Goal: Task Accomplishment & Management: Manage account settings

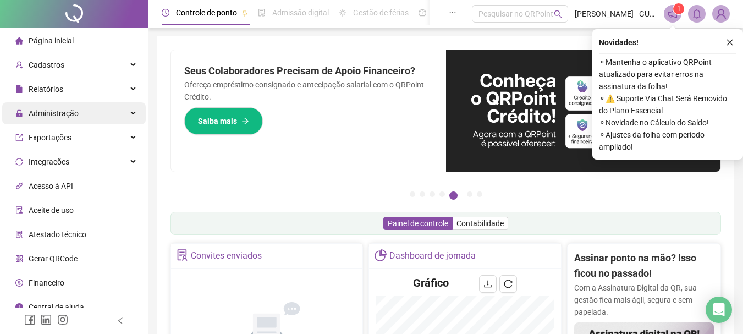
click at [70, 112] on span "Administração" at bounding box center [54, 113] width 50 height 9
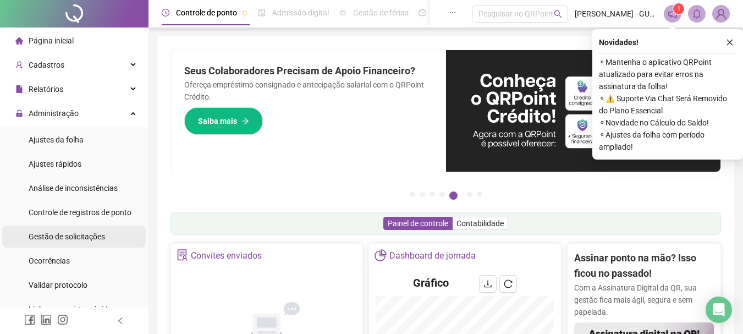
click at [78, 233] on span "Gestão de solicitações" at bounding box center [67, 236] width 76 height 9
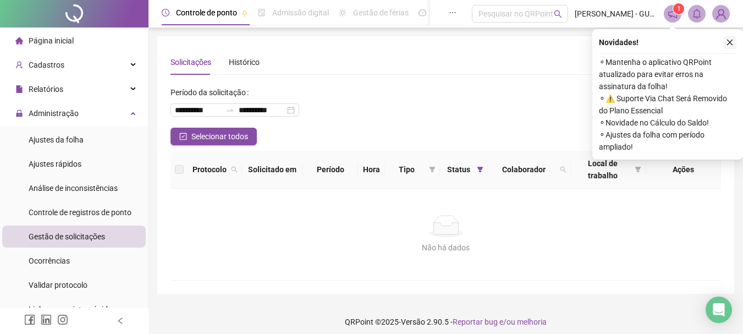
click at [726, 44] on icon "close" at bounding box center [730, 42] width 8 height 8
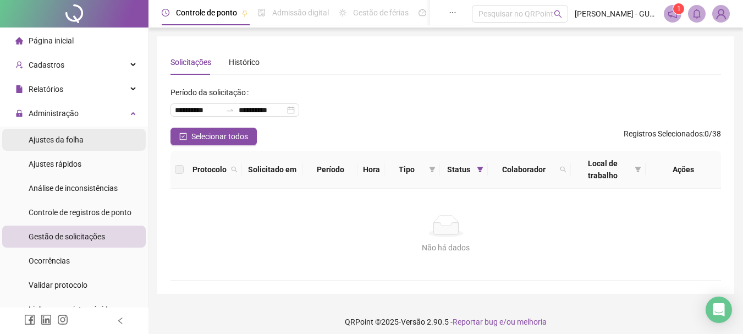
click at [81, 129] on div "Ajustes da folha" at bounding box center [56, 140] width 55 height 22
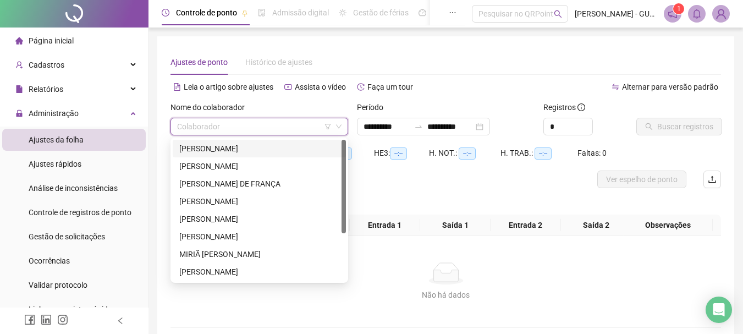
click at [282, 128] on input "search" at bounding box center [254, 126] width 155 height 16
click at [280, 152] on div "[PERSON_NAME]" at bounding box center [259, 148] width 160 height 12
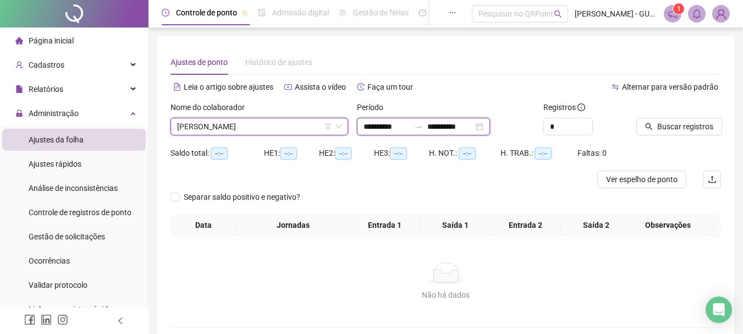
click at [392, 125] on input "**********" at bounding box center [387, 126] width 46 height 12
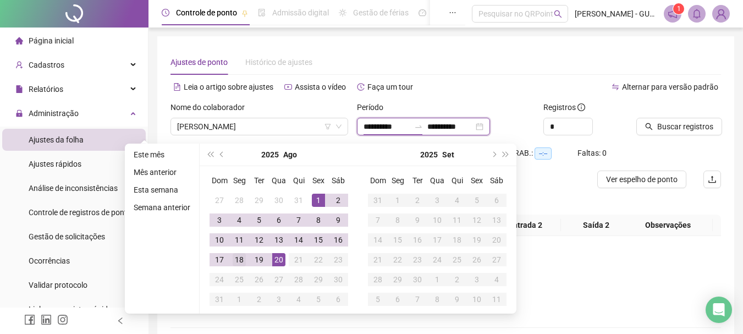
type input "**********"
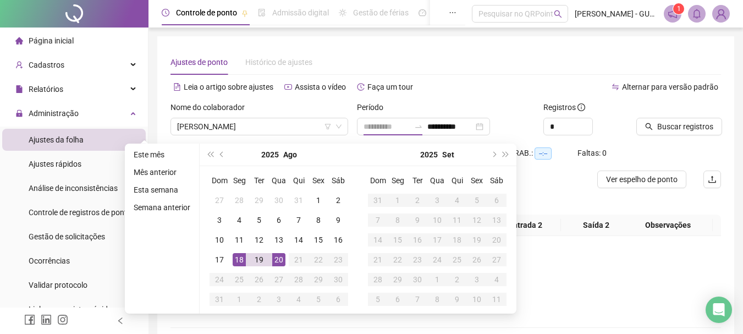
click at [241, 261] on div "18" at bounding box center [239, 259] width 13 height 13
type input "**********"
click at [278, 264] on div "20" at bounding box center [278, 259] width 13 height 13
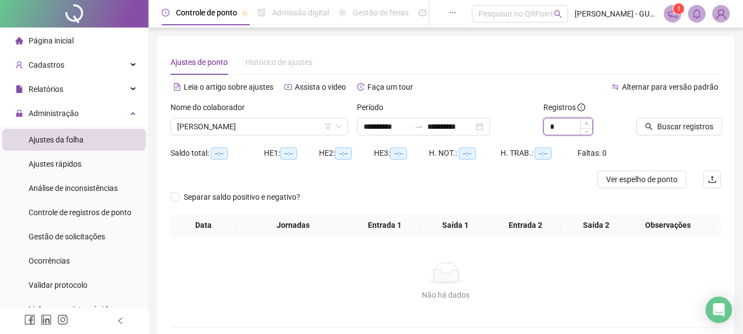
type input "*"
click at [581, 125] on span "Increase Value" at bounding box center [586, 123] width 12 height 10
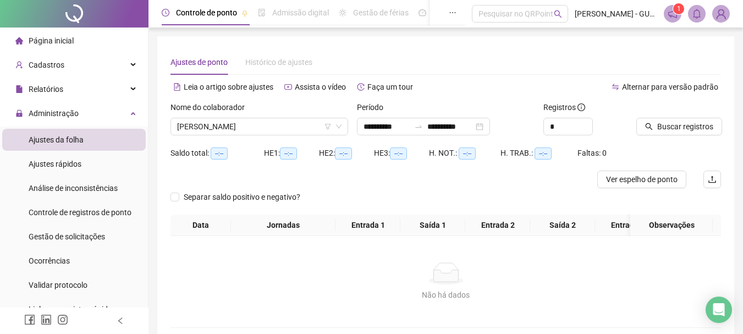
click at [622, 125] on div "*" at bounding box center [585, 127] width 85 height 18
click at [634, 127] on div "Buscar registros" at bounding box center [678, 122] width 93 height 43
click at [645, 128] on icon "search" at bounding box center [649, 127] width 8 height 8
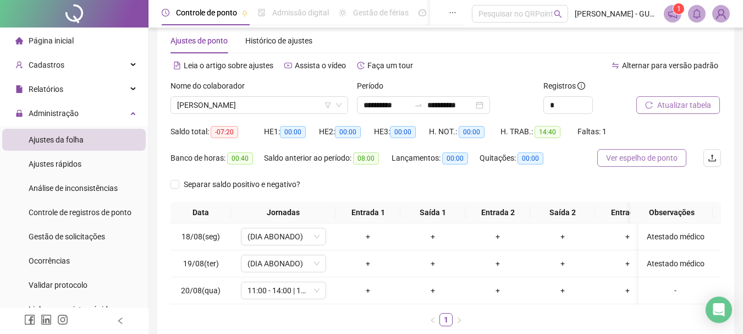
scroll to position [91, 0]
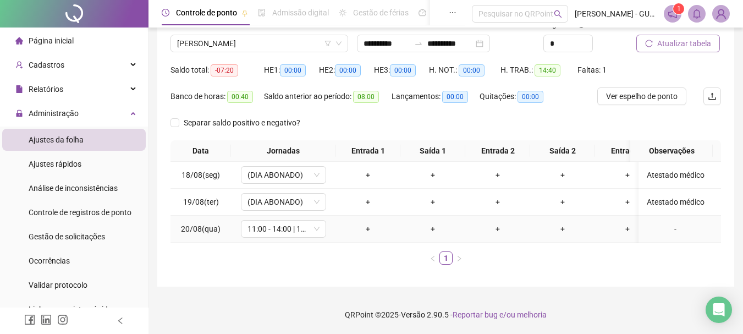
click at [657, 223] on div "-" at bounding box center [675, 229] width 65 height 12
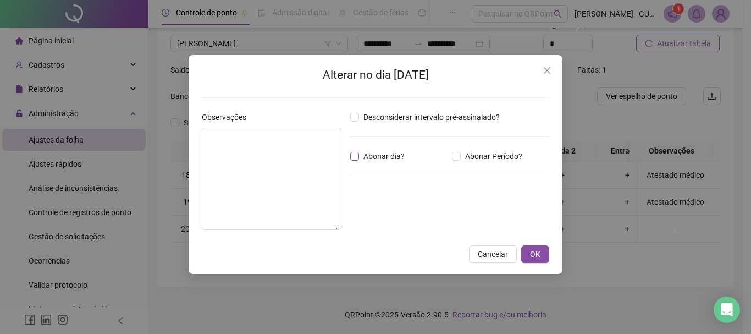
click at [387, 160] on span "Abonar dia?" at bounding box center [384, 156] width 50 height 12
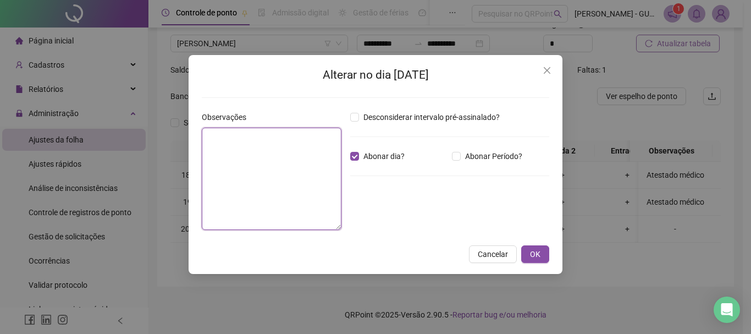
click at [285, 169] on textarea at bounding box center [272, 179] width 140 height 102
drag, startPoint x: 229, startPoint y: 140, endPoint x: 227, endPoint y: 160, distance: 20.5
click at [227, 160] on textarea "**********" at bounding box center [272, 179] width 140 height 102
click at [228, 142] on textarea "**********" at bounding box center [272, 179] width 140 height 102
click at [262, 168] on textarea "**********" at bounding box center [272, 179] width 140 height 102
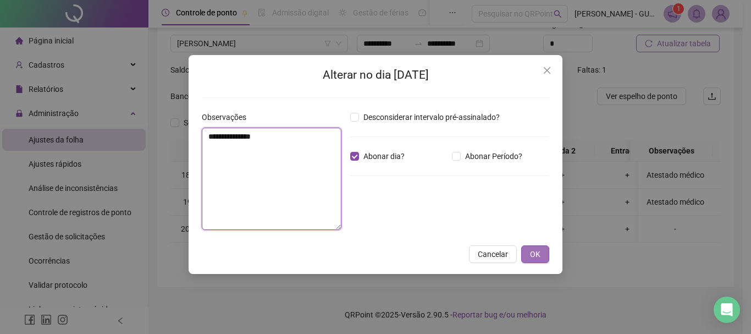
type textarea "**********"
click at [539, 255] on span "OK" at bounding box center [535, 254] width 10 height 12
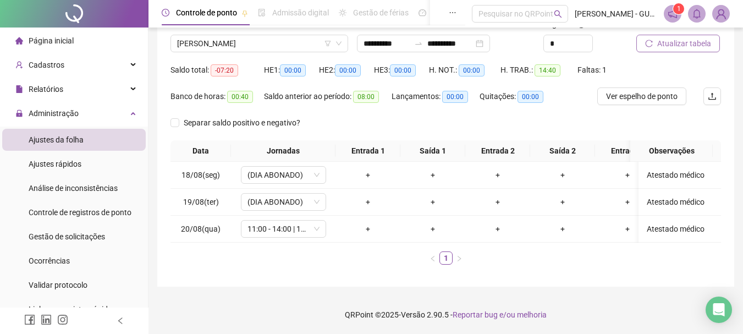
click at [658, 37] on span "Atualizar tabela" at bounding box center [684, 43] width 54 height 12
click at [227, 43] on span "[PERSON_NAME]" at bounding box center [259, 43] width 164 height 16
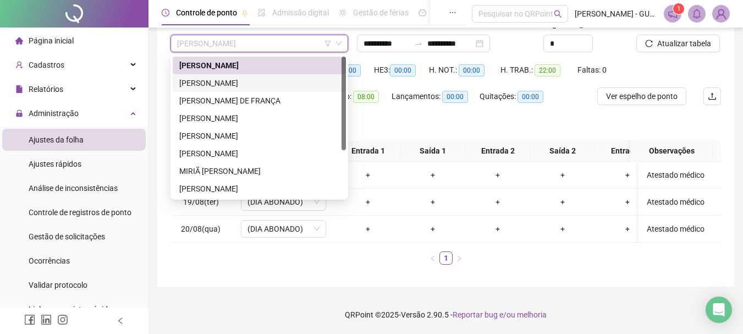
click at [238, 77] on div "[PERSON_NAME]" at bounding box center [259, 83] width 160 height 12
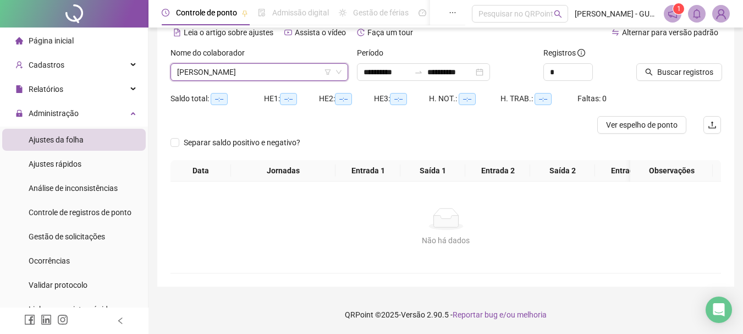
scroll to position [63, 0]
click at [659, 66] on span "Buscar registros" at bounding box center [685, 72] width 56 height 12
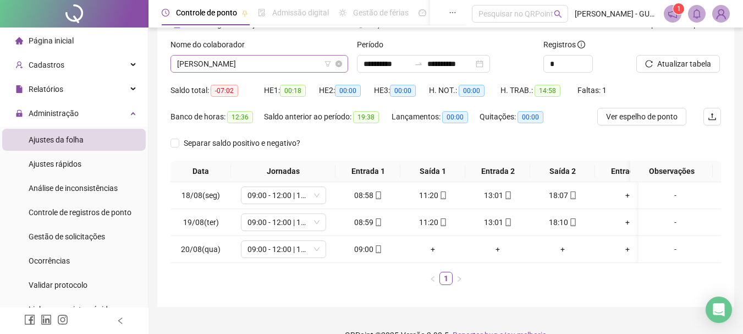
click at [253, 65] on span "[PERSON_NAME]" at bounding box center [259, 64] width 164 height 16
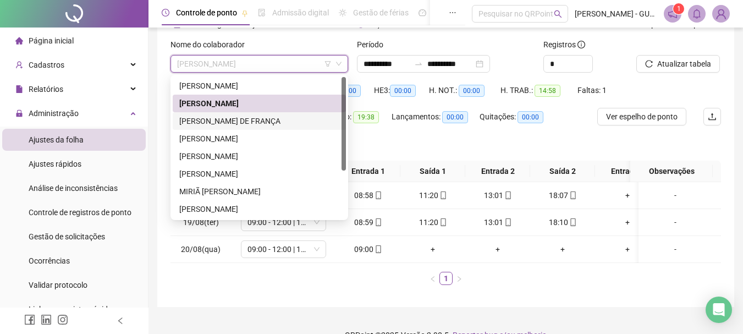
click at [250, 122] on div "[PERSON_NAME] DE FRANÇA" at bounding box center [259, 121] width 160 height 12
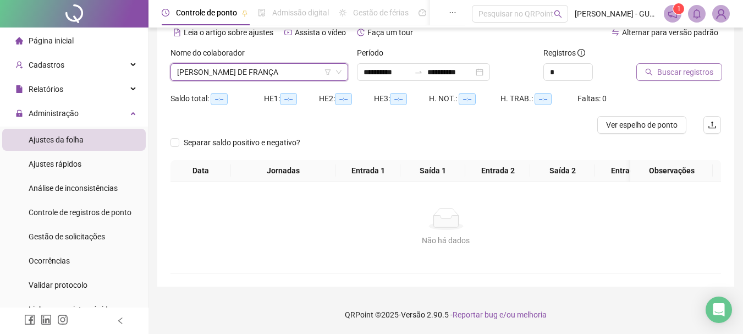
click at [660, 66] on span "Buscar registros" at bounding box center [685, 72] width 56 height 12
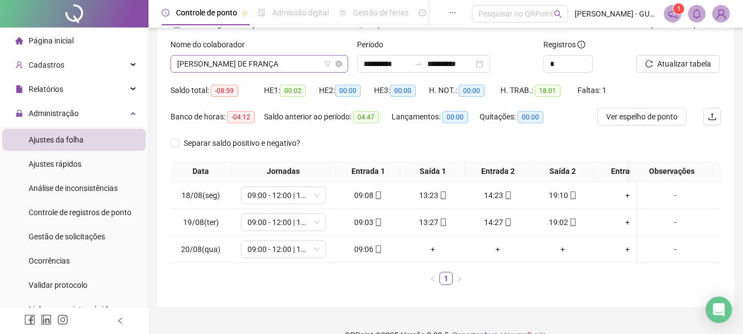
click at [298, 62] on span "[PERSON_NAME] DE FRANÇA" at bounding box center [259, 64] width 164 height 16
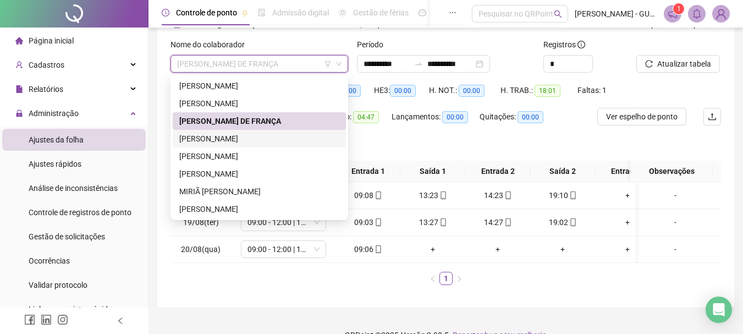
click at [249, 139] on div "[PERSON_NAME]" at bounding box center [259, 139] width 160 height 12
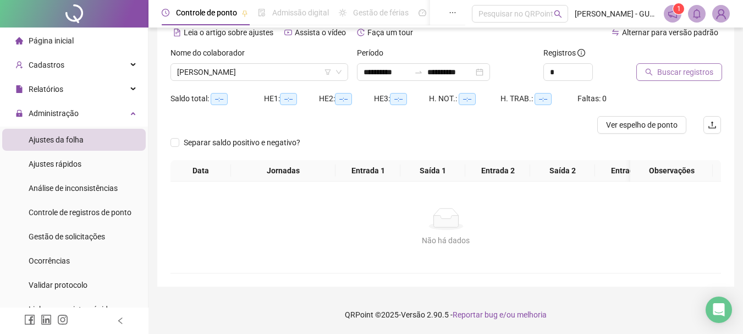
click at [671, 66] on span "Buscar registros" at bounding box center [685, 72] width 56 height 12
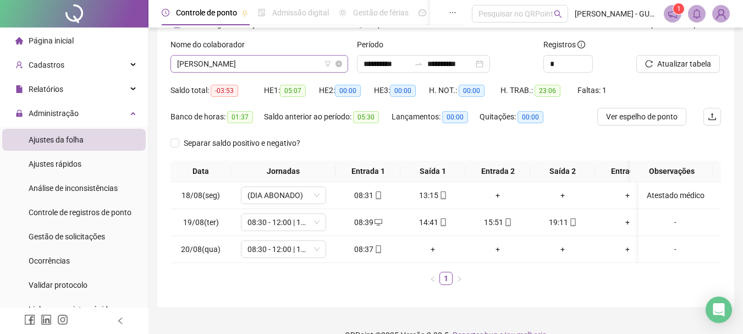
click at [301, 70] on span "[PERSON_NAME]" at bounding box center [259, 64] width 164 height 16
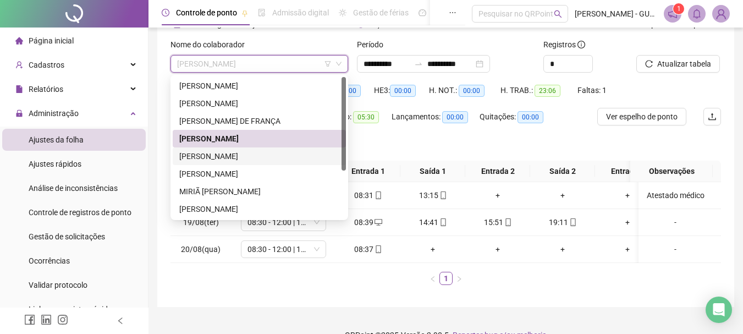
click at [263, 157] on div "[PERSON_NAME]" at bounding box center [259, 156] width 160 height 12
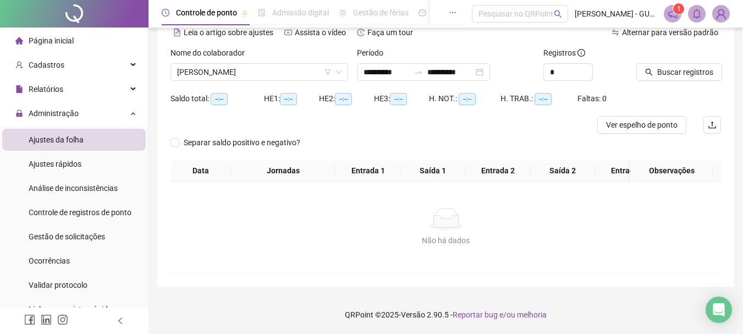
click at [662, 54] on div at bounding box center [664, 55] width 57 height 16
click at [663, 63] on button "Buscar registros" at bounding box center [679, 72] width 86 height 18
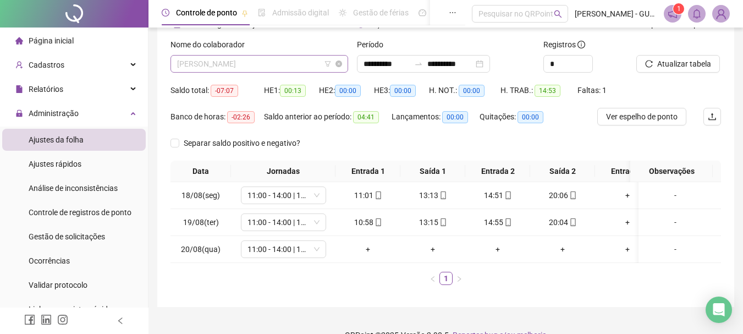
click at [241, 67] on span "[PERSON_NAME]" at bounding box center [259, 64] width 164 height 16
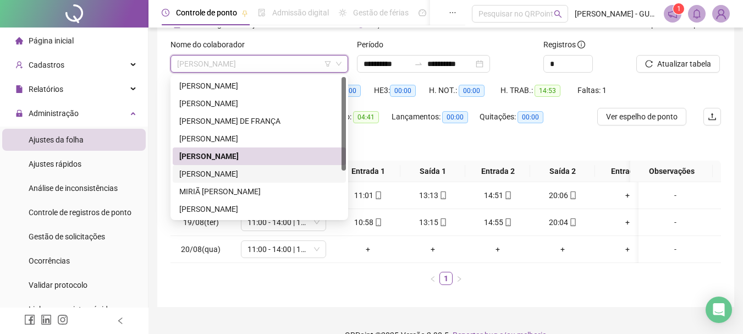
click at [238, 169] on div "[PERSON_NAME]" at bounding box center [259, 174] width 160 height 12
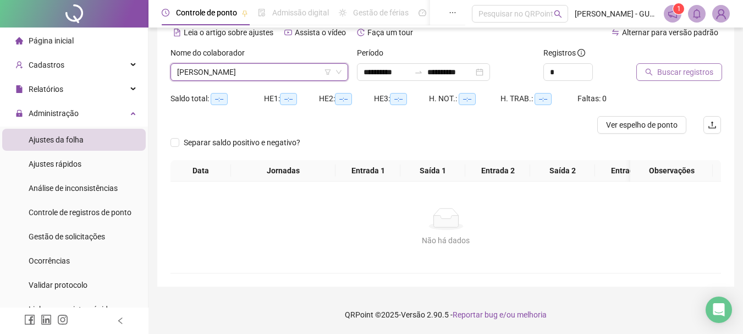
click at [673, 71] on button "Buscar registros" at bounding box center [679, 72] width 86 height 18
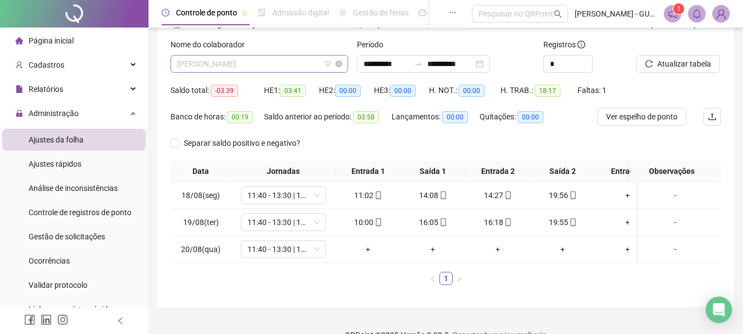
click at [276, 71] on span "[PERSON_NAME]" at bounding box center [259, 64] width 164 height 16
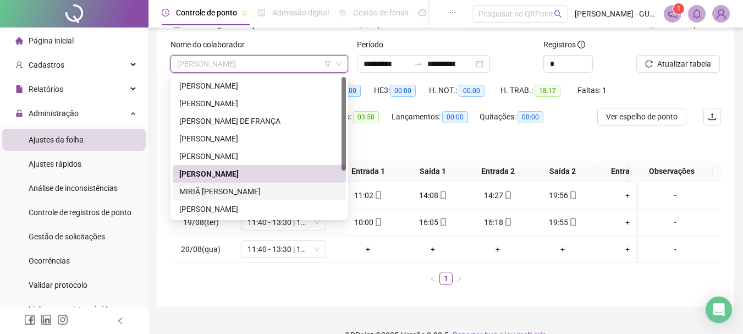
click at [234, 194] on div "MIRIÃ [PERSON_NAME]" at bounding box center [259, 191] width 160 height 12
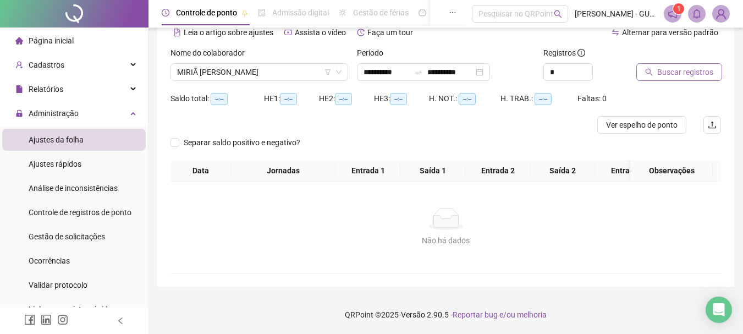
click at [692, 66] on span "Buscar registros" at bounding box center [685, 72] width 56 height 12
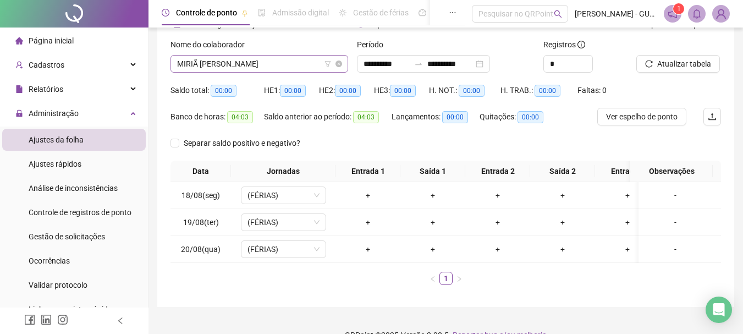
click at [246, 66] on span "MIRIÃ [PERSON_NAME]" at bounding box center [259, 64] width 164 height 16
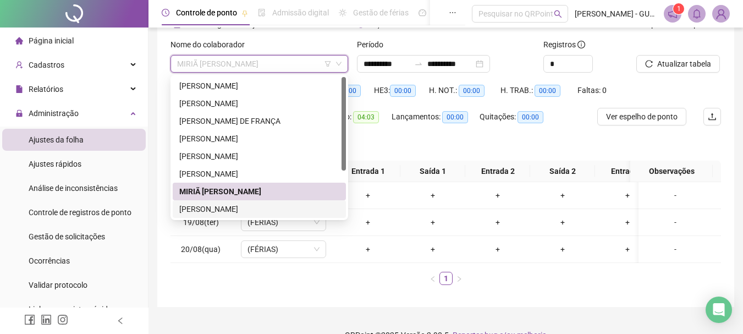
click at [235, 212] on div "[PERSON_NAME]" at bounding box center [259, 209] width 160 height 12
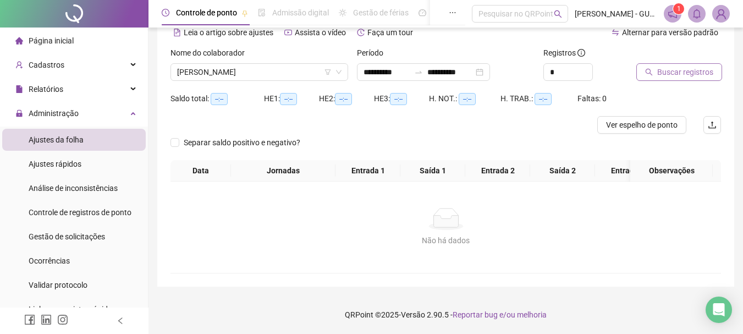
click at [663, 63] on button "Buscar registros" at bounding box center [679, 72] width 86 height 18
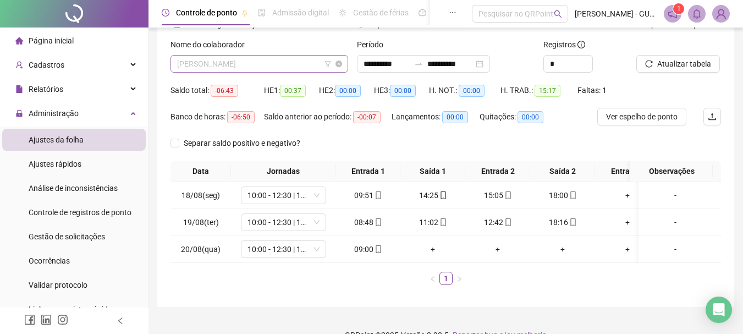
click at [214, 65] on span "[PERSON_NAME]" at bounding box center [259, 64] width 164 height 16
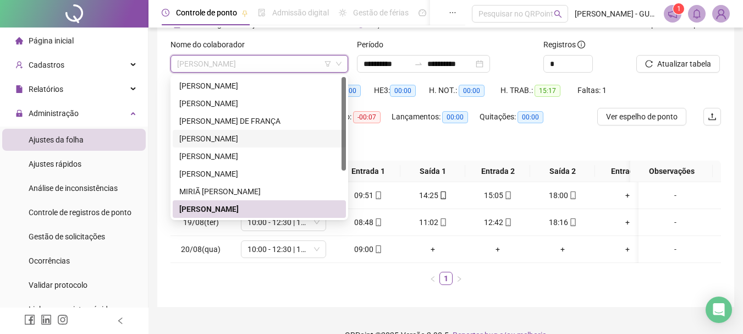
scroll to position [55, 0]
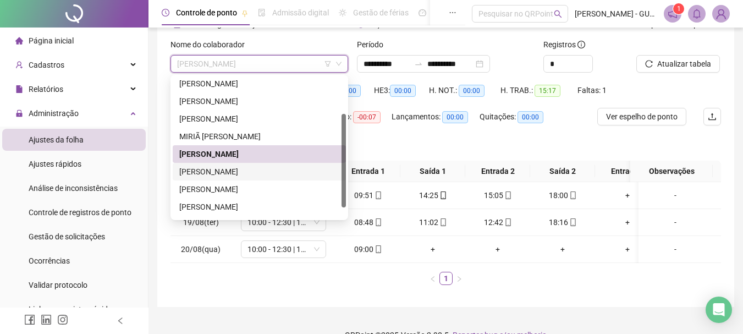
click at [220, 169] on div "[PERSON_NAME]" at bounding box center [259, 172] width 160 height 12
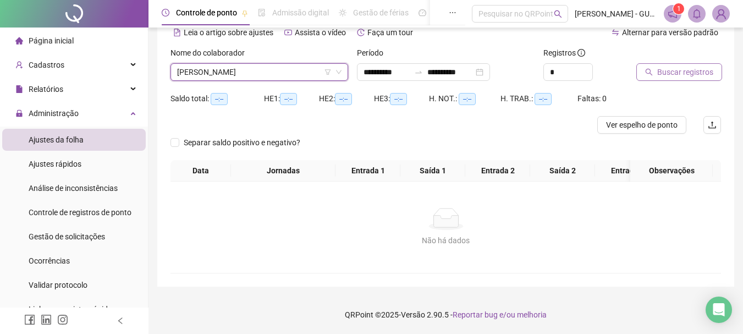
click at [675, 68] on span "Buscar registros" at bounding box center [685, 72] width 56 height 12
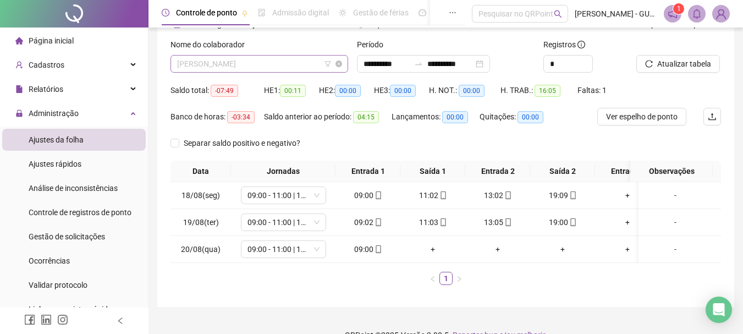
click at [217, 63] on span "[PERSON_NAME]" at bounding box center [259, 64] width 164 height 16
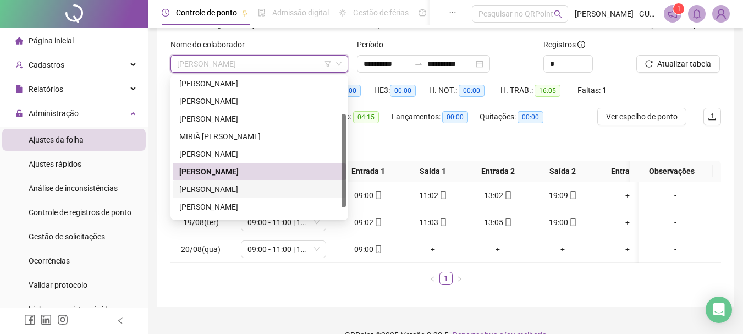
click at [228, 185] on div "[PERSON_NAME]" at bounding box center [259, 189] width 160 height 12
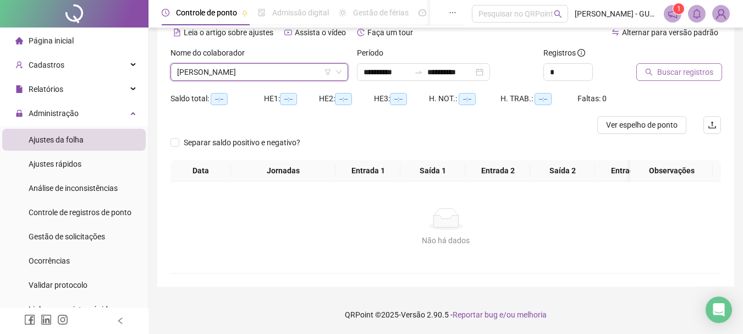
click at [675, 70] on button "Buscar registros" at bounding box center [679, 72] width 86 height 18
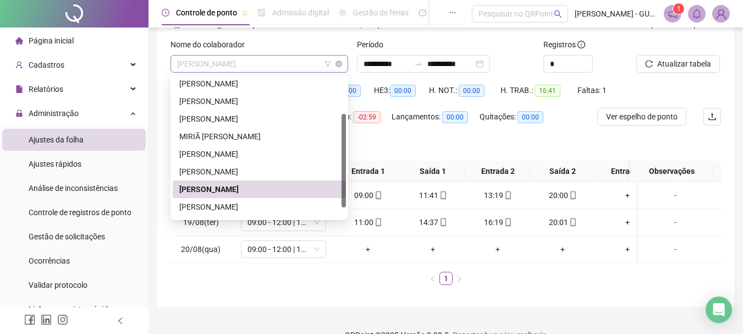
click at [231, 64] on span "[PERSON_NAME]" at bounding box center [259, 64] width 164 height 16
click at [228, 213] on div "[PERSON_NAME]" at bounding box center [259, 207] width 173 height 18
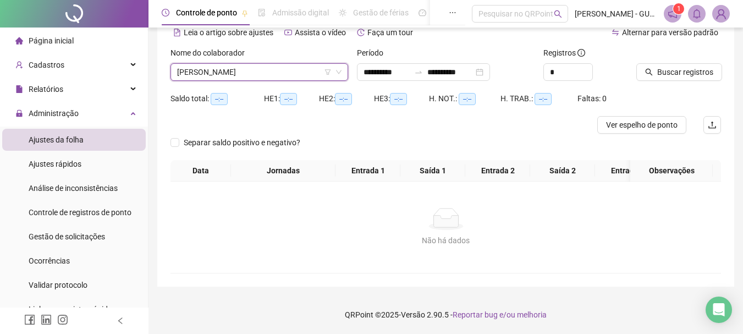
click at [695, 49] on div "Buscar registros" at bounding box center [678, 64] width 85 height 34
click at [697, 66] on span "Buscar registros" at bounding box center [685, 72] width 56 height 12
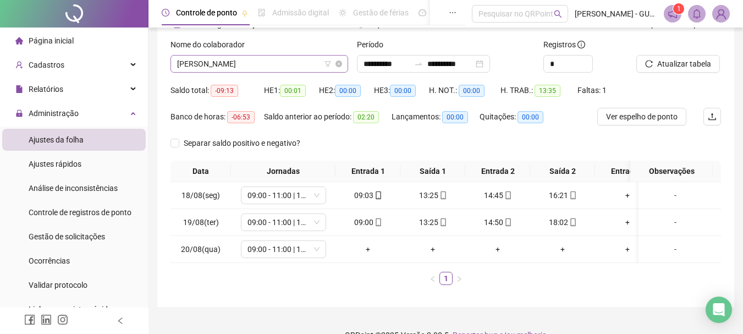
click at [213, 66] on span "[PERSON_NAME]" at bounding box center [259, 64] width 164 height 16
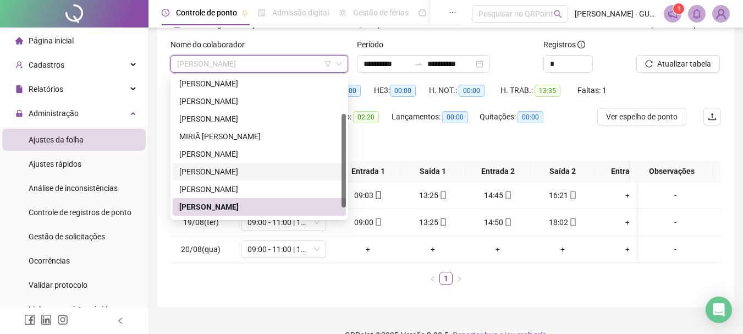
scroll to position [70, 0]
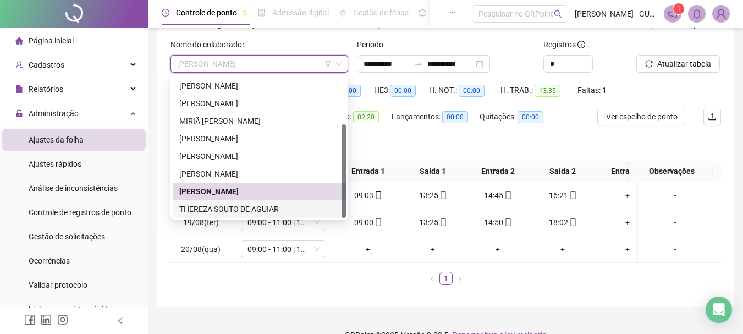
click at [239, 205] on div "THEREZA SOUTO DE AGUIAR" at bounding box center [259, 209] width 160 height 12
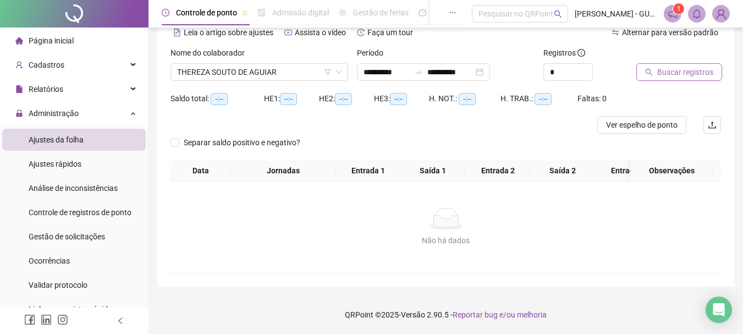
click at [695, 66] on span "Buscar registros" at bounding box center [685, 72] width 56 height 12
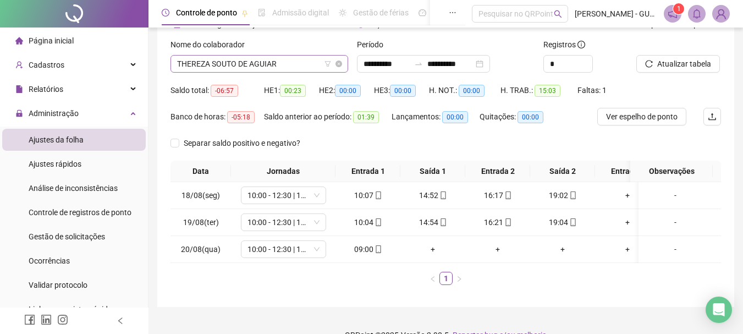
click at [246, 56] on span "THEREZA SOUTO DE AGUIAR" at bounding box center [259, 64] width 164 height 16
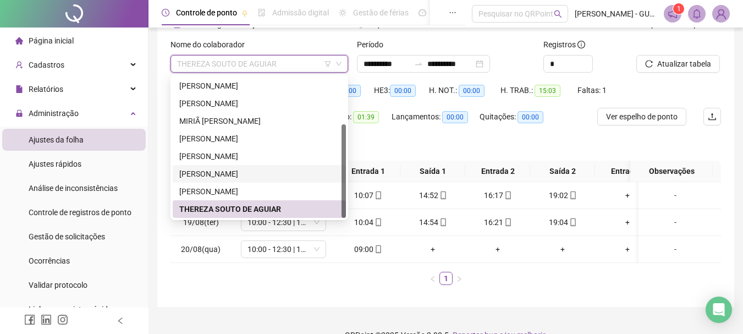
click at [252, 175] on div "[PERSON_NAME]" at bounding box center [259, 174] width 160 height 12
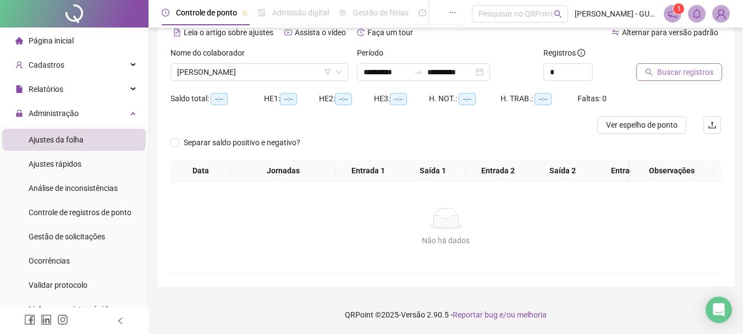
click at [649, 68] on button "Buscar registros" at bounding box center [679, 72] width 86 height 18
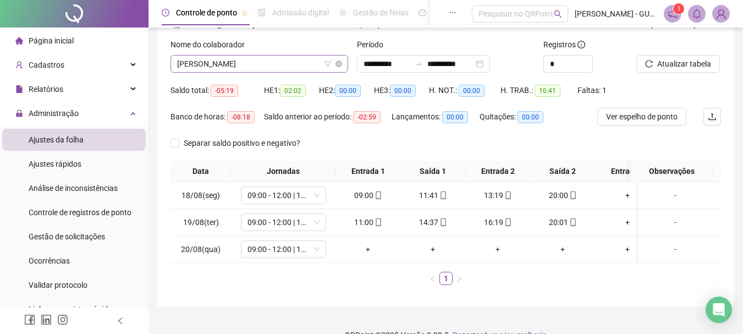
click at [254, 62] on span "[PERSON_NAME]" at bounding box center [259, 64] width 164 height 16
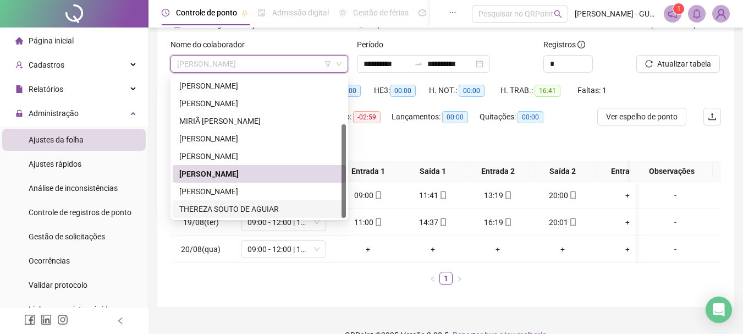
click at [245, 207] on div "THEREZA SOUTO DE AGUIAR" at bounding box center [259, 209] width 160 height 12
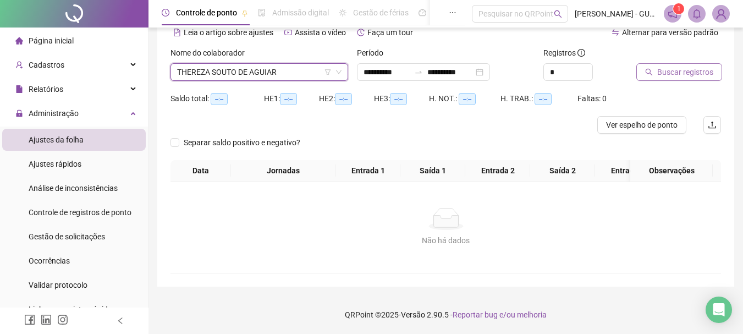
click at [660, 66] on span "Buscar registros" at bounding box center [685, 72] width 56 height 12
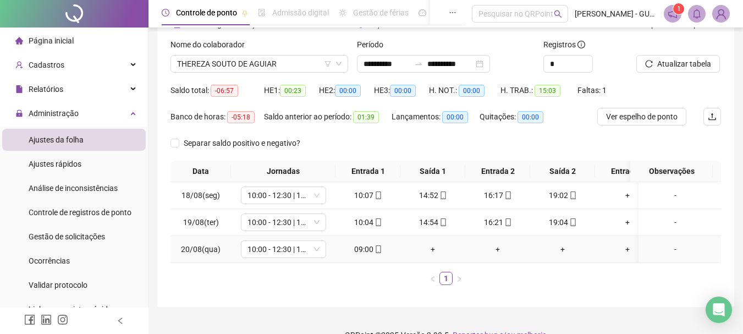
click at [374, 251] on icon "mobile" at bounding box center [378, 249] width 8 height 8
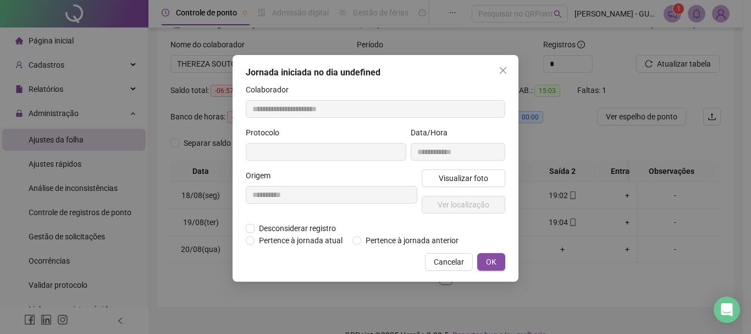
type input "**********"
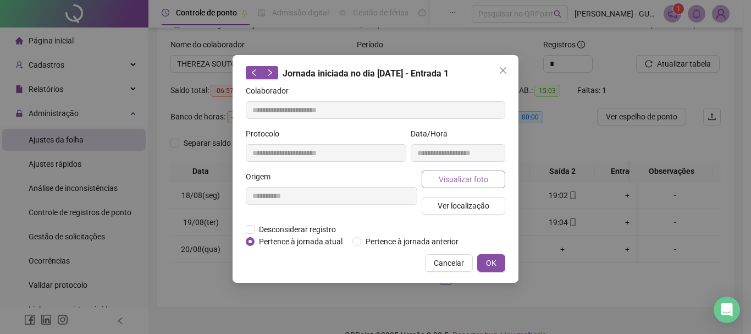
click at [444, 180] on span "Visualizar foto" at bounding box center [463, 179] width 49 height 12
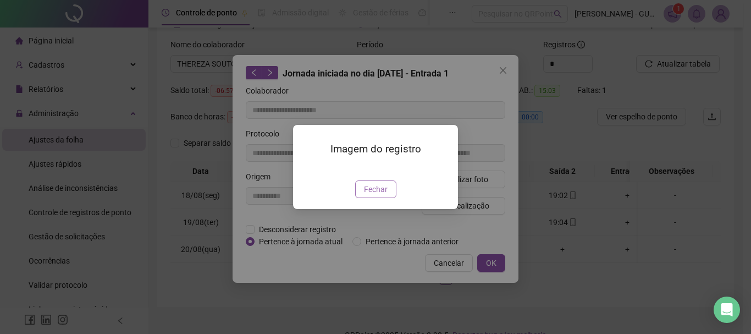
click at [382, 195] on span "Fechar" at bounding box center [376, 189] width 24 height 12
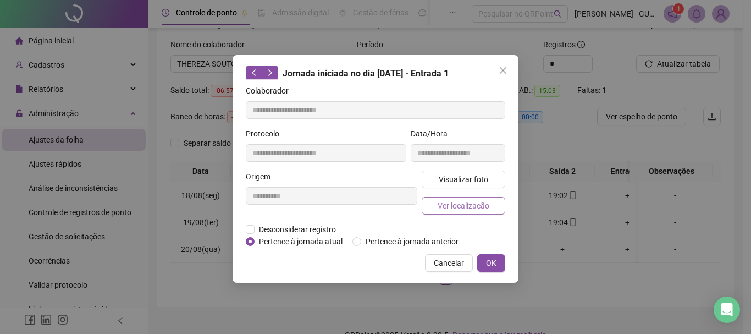
click at [448, 201] on span "Ver localização" at bounding box center [464, 206] width 52 height 12
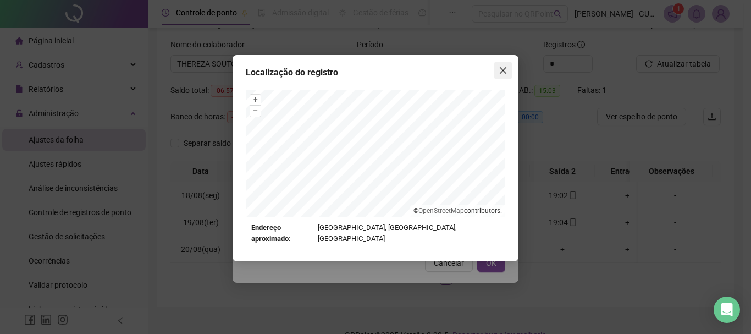
click at [506, 66] on icon "close" at bounding box center [503, 70] width 9 height 9
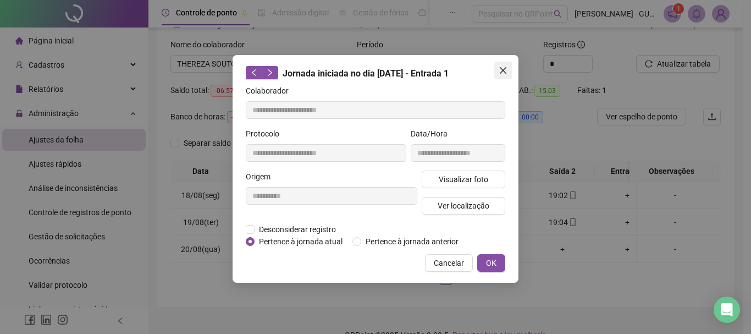
click at [502, 71] on icon "close" at bounding box center [503, 70] width 9 height 9
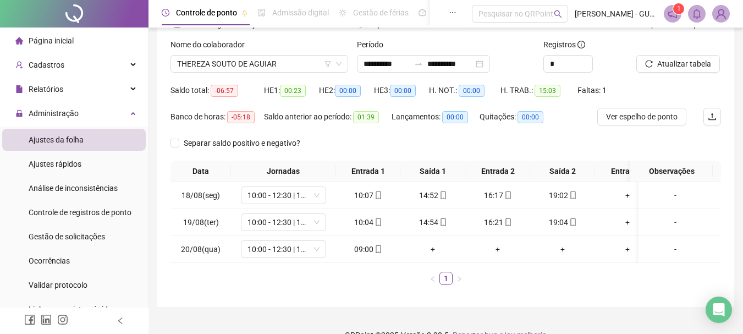
click at [38, 45] on span "Página inicial" at bounding box center [51, 40] width 45 height 9
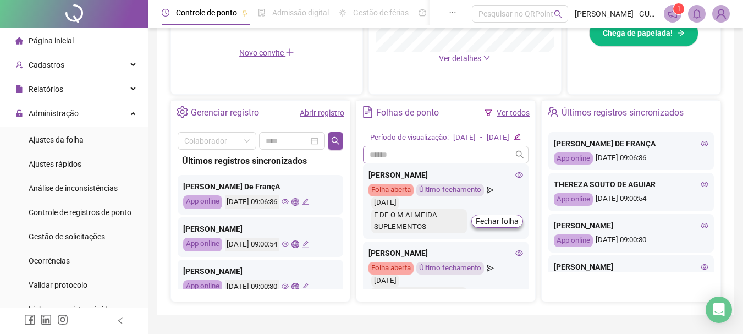
scroll to position [393, 0]
